Goal: Check status: Check status

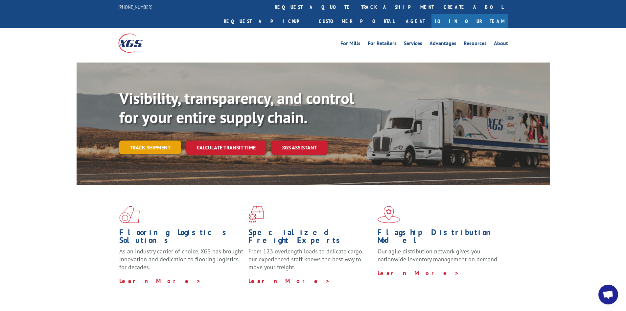
click at [156, 140] on link "Track shipment" at bounding box center [150, 147] width 62 height 14
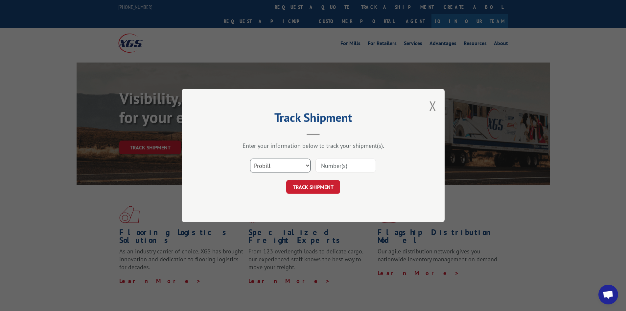
click at [310, 165] on select "Select category... Probill BOL PO" at bounding box center [280, 165] width 60 height 14
click at [250, 158] on select "Select category... Probill BOL PO" at bounding box center [280, 165] width 60 height 14
click at [329, 166] on input at bounding box center [346, 165] width 60 height 14
type input "370288413"
click at [316, 186] on button "TRACK SHIPMENT" at bounding box center [313, 187] width 54 height 14
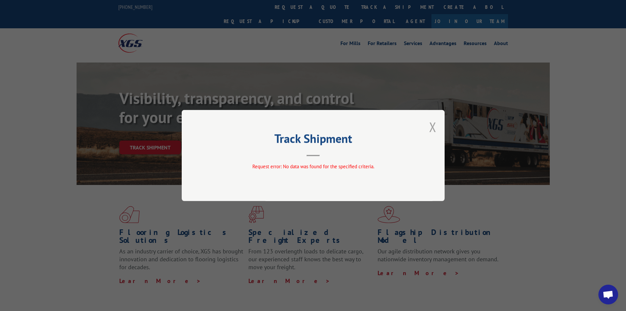
click at [435, 127] on button "Close modal" at bounding box center [432, 126] width 7 height 17
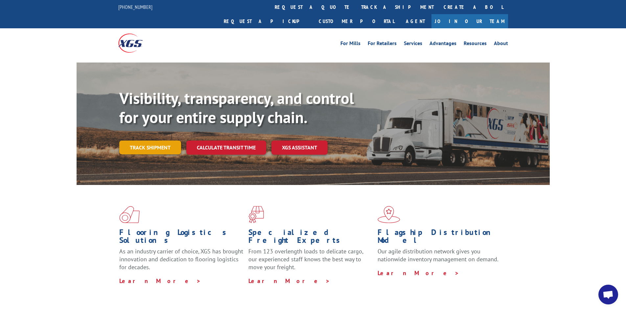
click at [140, 140] on link "Track shipment" at bounding box center [150, 147] width 62 height 14
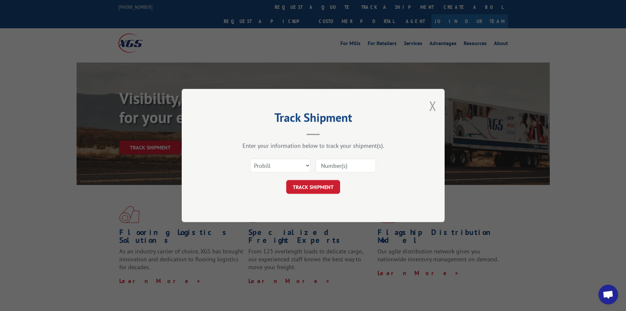
click at [436, 105] on button "Close modal" at bounding box center [432, 105] width 7 height 17
